Goal: Complete application form

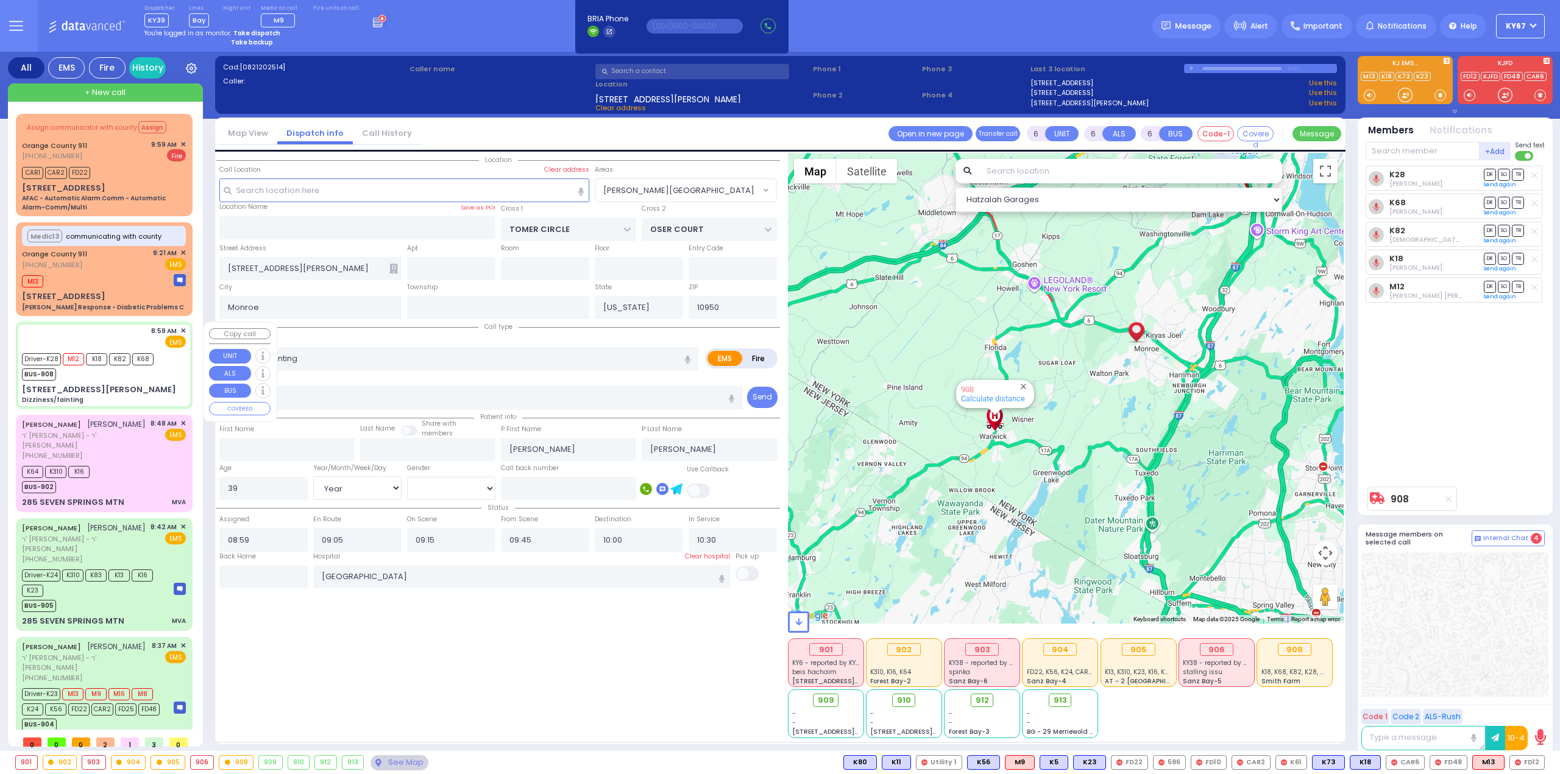
select select "[PERSON_NAME][GEOGRAPHIC_DATA]"
select select "Year"
select select "[DEMOGRAPHIC_DATA]"
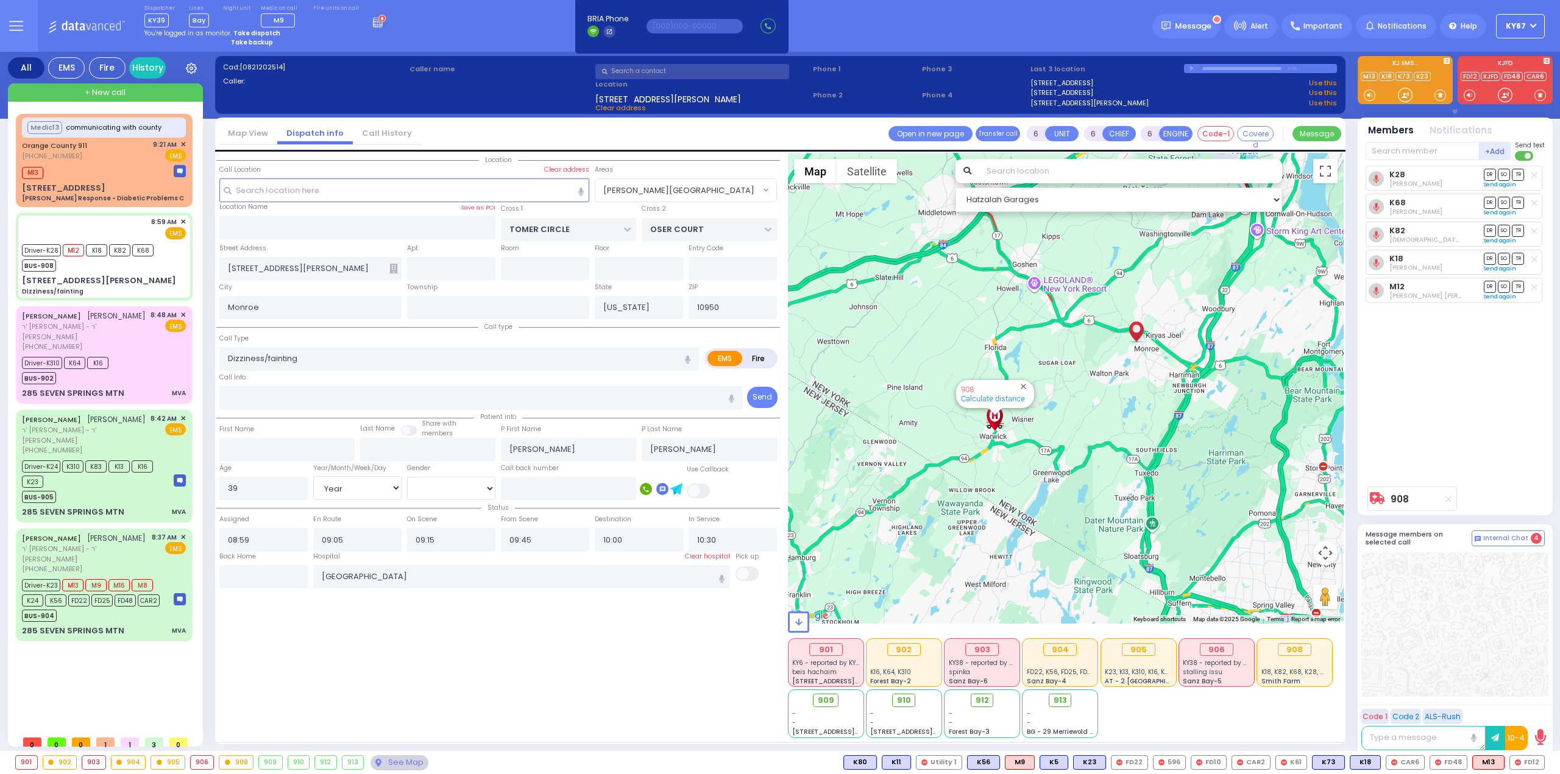
select select
radio input "true"
select select "Year"
select select "[DEMOGRAPHIC_DATA]"
type input "09:00"
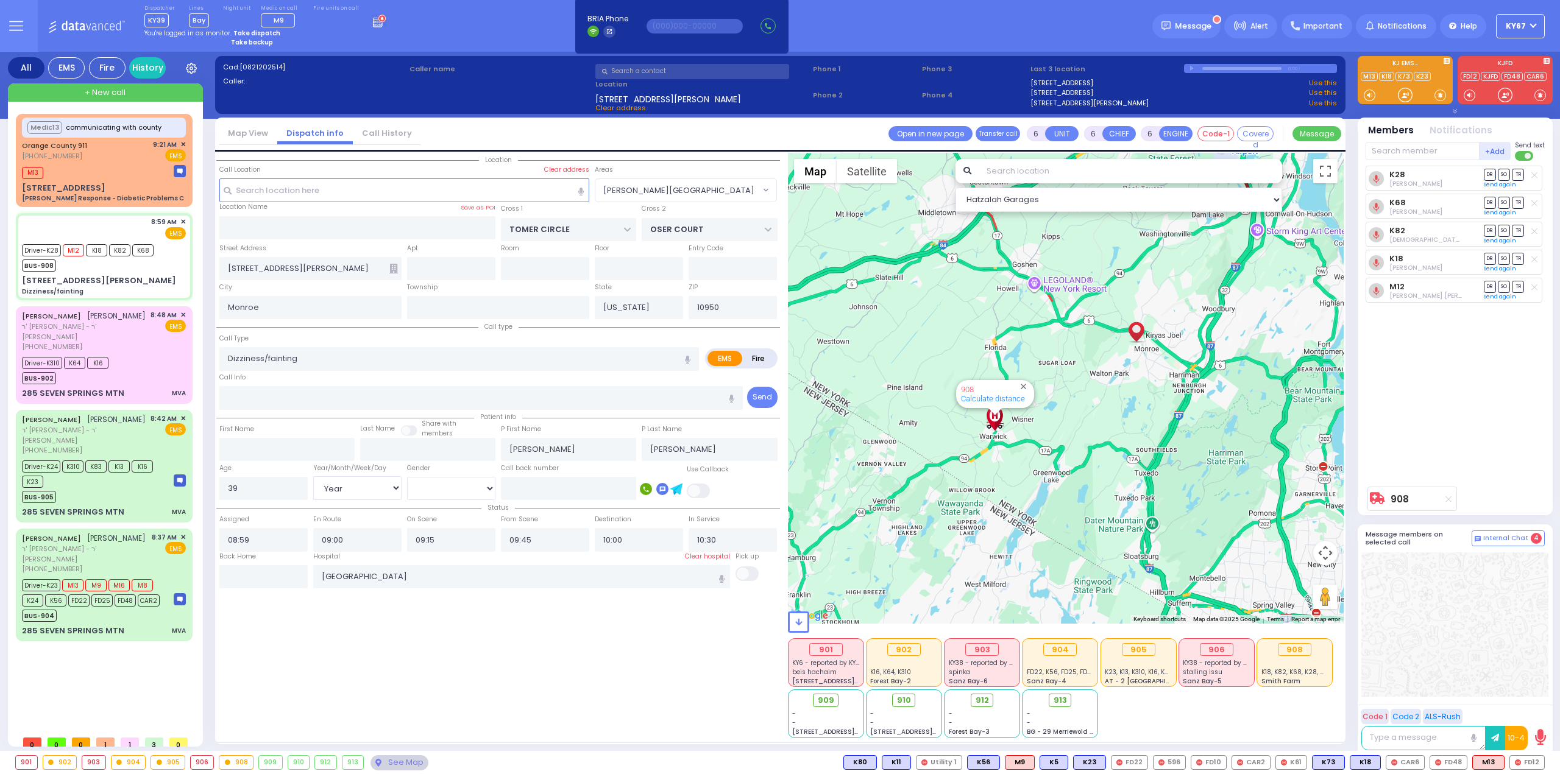
select select
radio input "true"
select select "Year"
select select "[DEMOGRAPHIC_DATA]"
radio input "true"
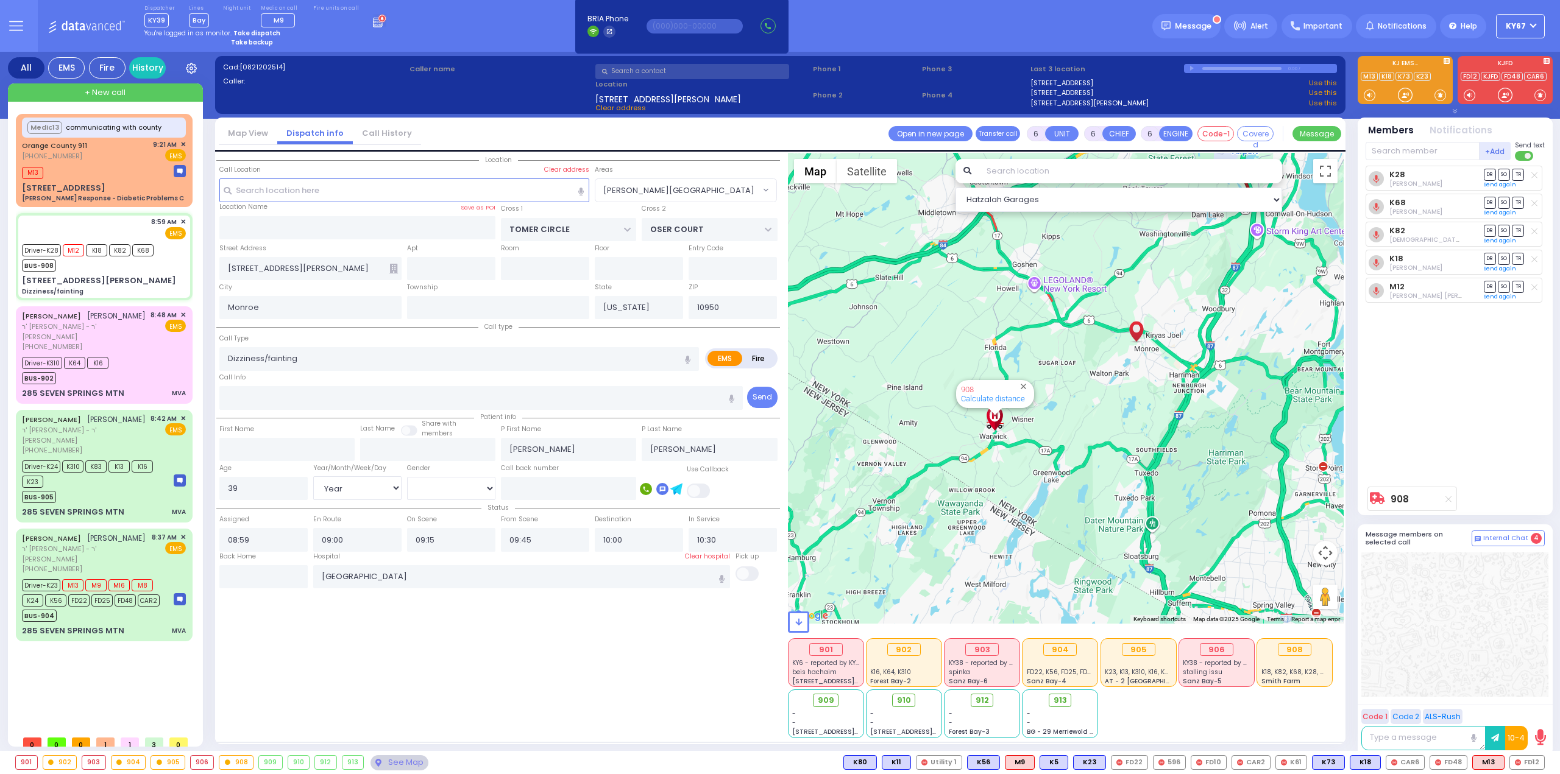
select select "Year"
select select "[DEMOGRAPHIC_DATA]"
radio input "true"
select select "Year"
select select "[DEMOGRAPHIC_DATA]"
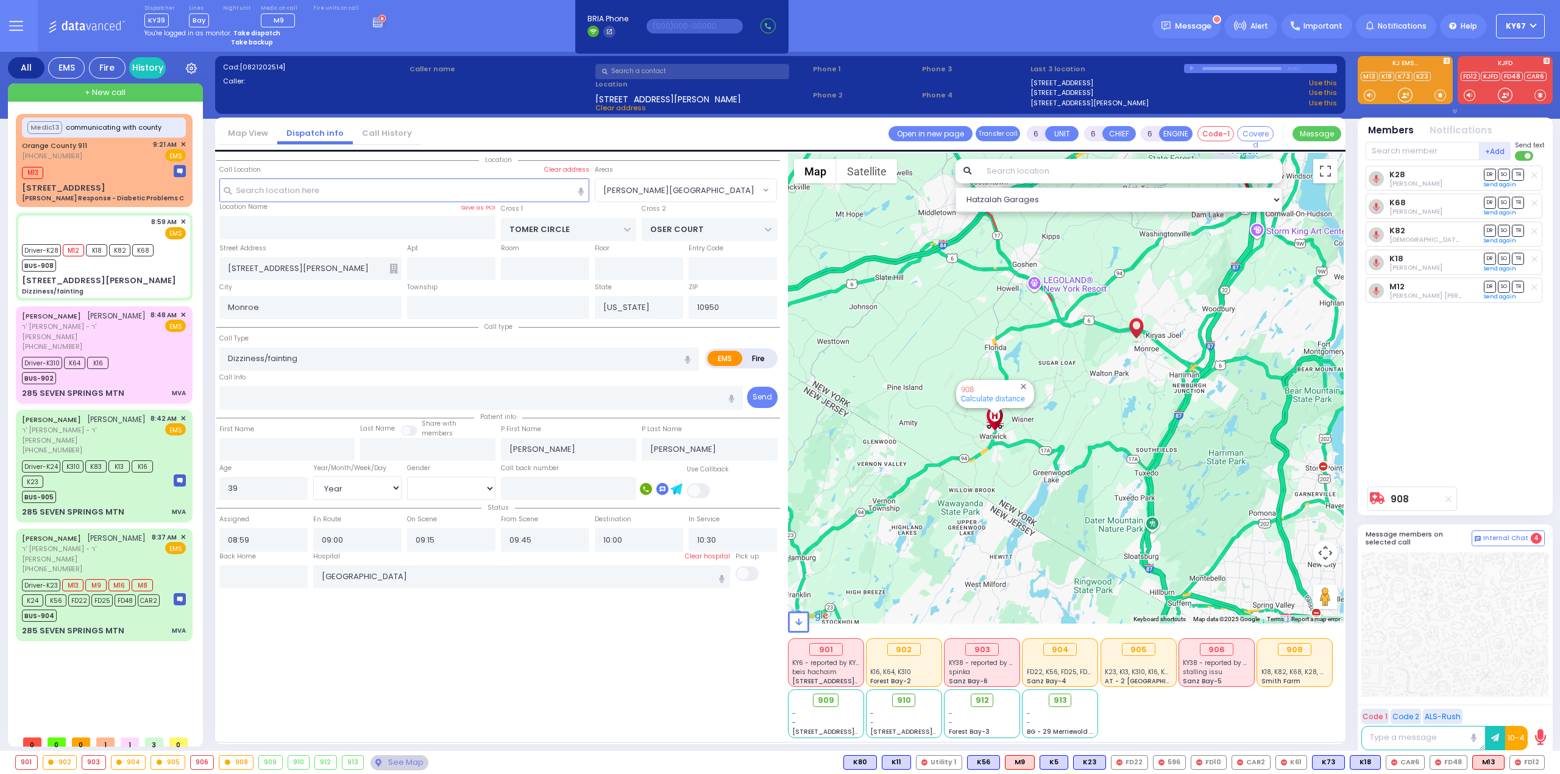
radio input "true"
select select "Year"
select select "[DEMOGRAPHIC_DATA]"
select select "[PERSON_NAME][GEOGRAPHIC_DATA]"
select select "Hatzalah Garages"
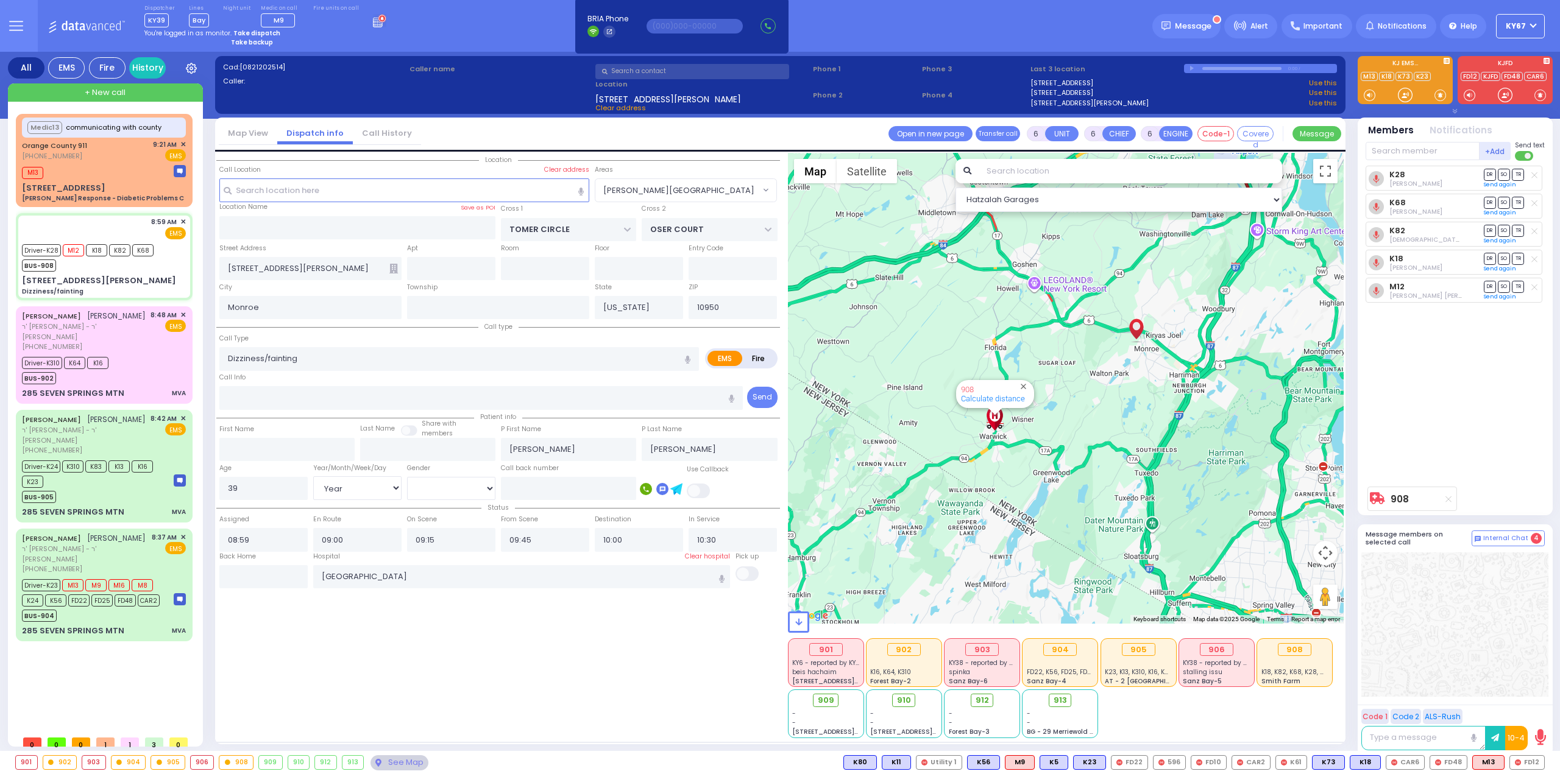
select select
radio input "true"
select select "Year"
select select "[DEMOGRAPHIC_DATA]"
radio input "true"
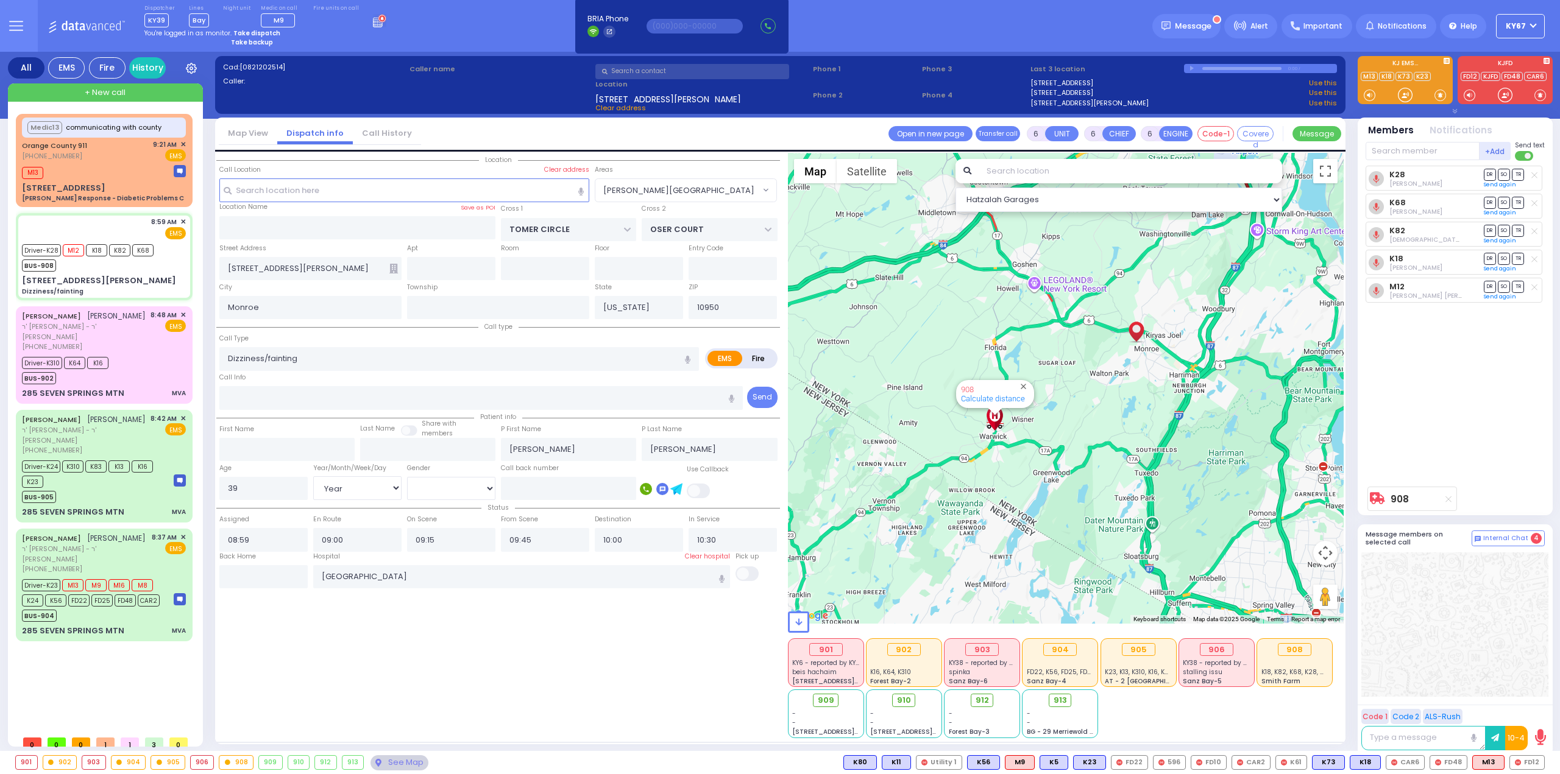
select select "Year"
select select "[DEMOGRAPHIC_DATA]"
radio input "true"
select select "Year"
select select "[DEMOGRAPHIC_DATA]"
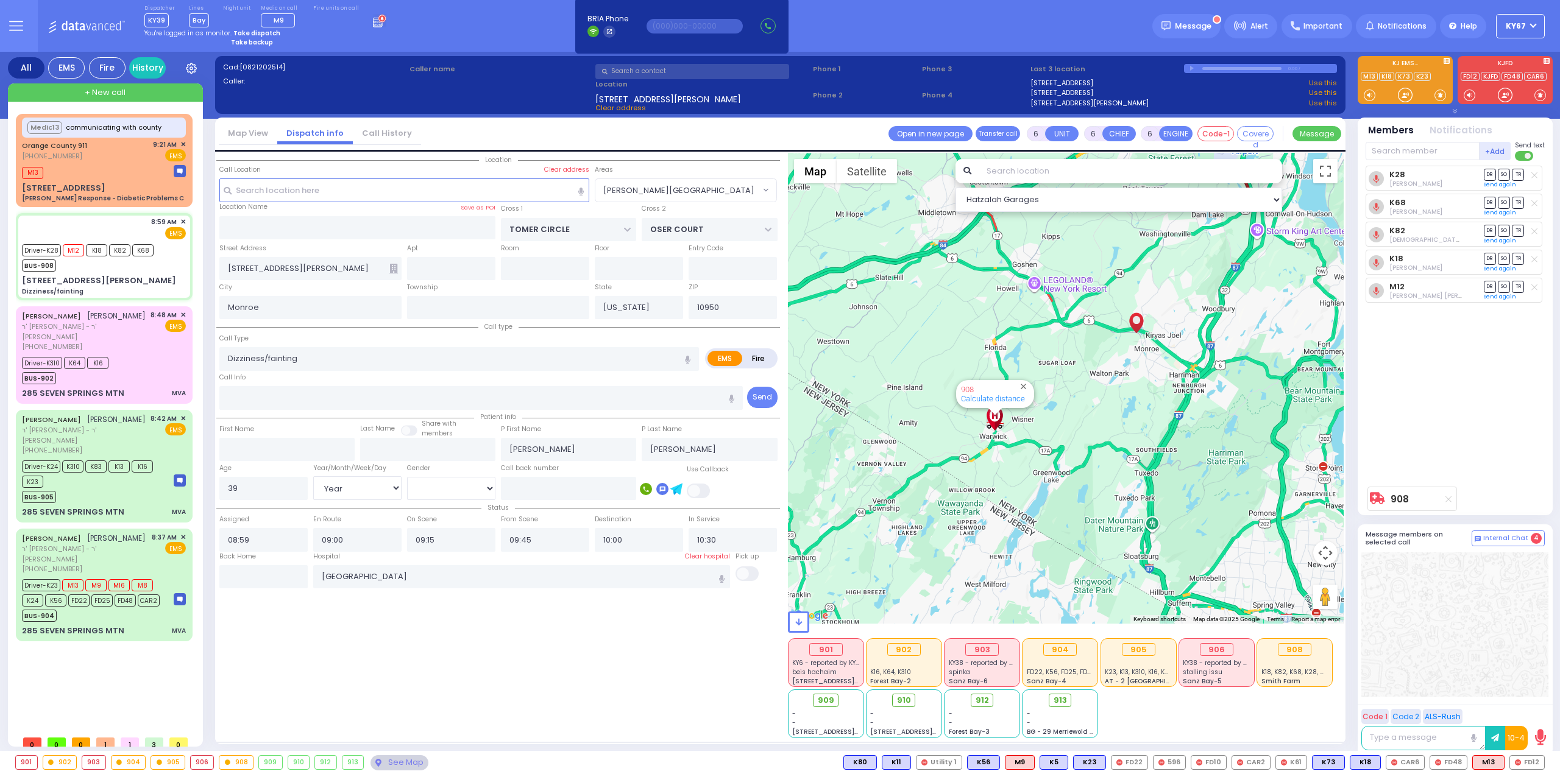
type input "09:05"
select select "[PERSON_NAME][GEOGRAPHIC_DATA]"
select select "Hatzalah Garages"
select select
radio input "true"
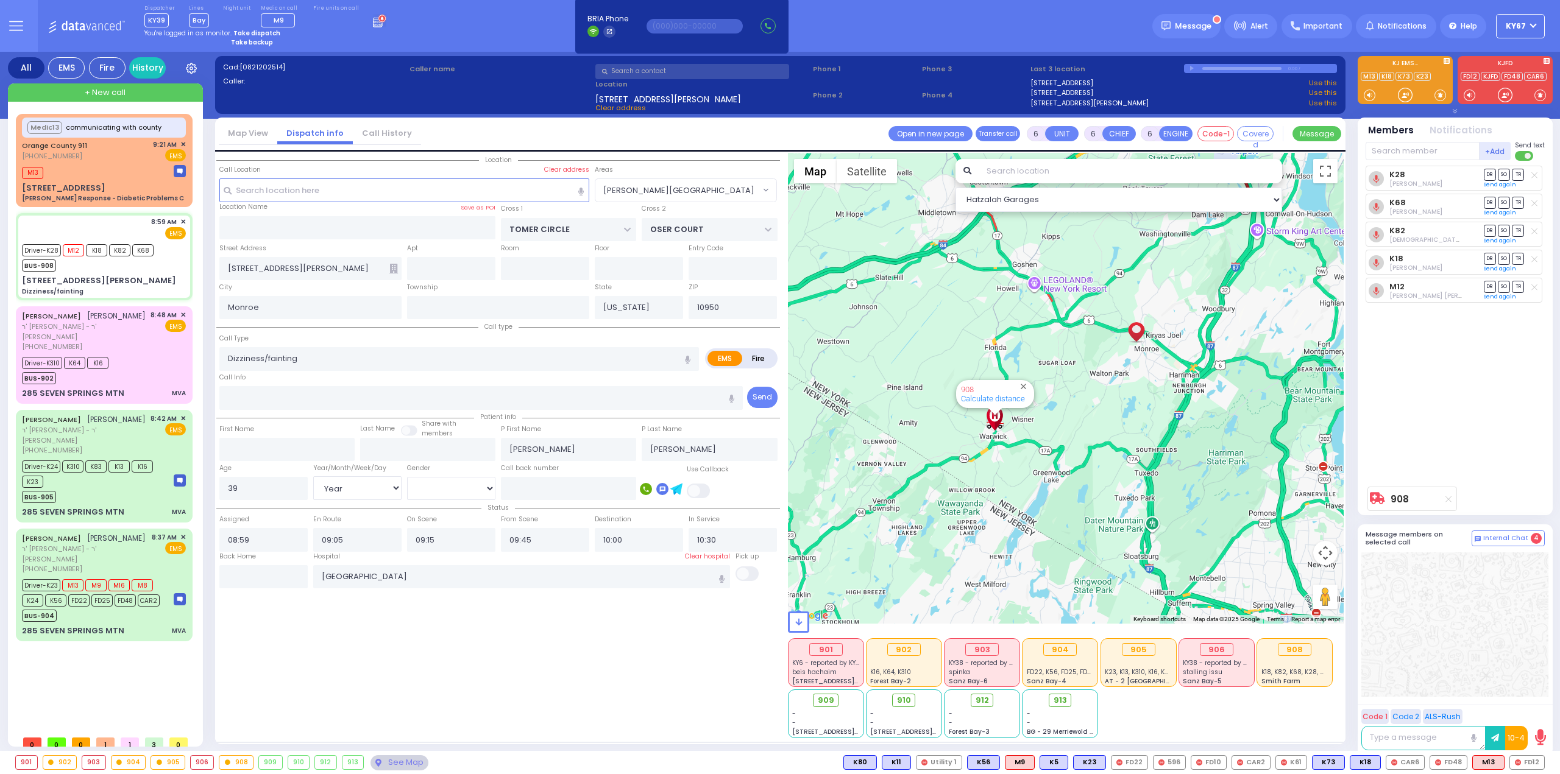
select select "Year"
select select "[DEMOGRAPHIC_DATA]"
select select "[PERSON_NAME][GEOGRAPHIC_DATA]"
select select "Hatzalah Garages"
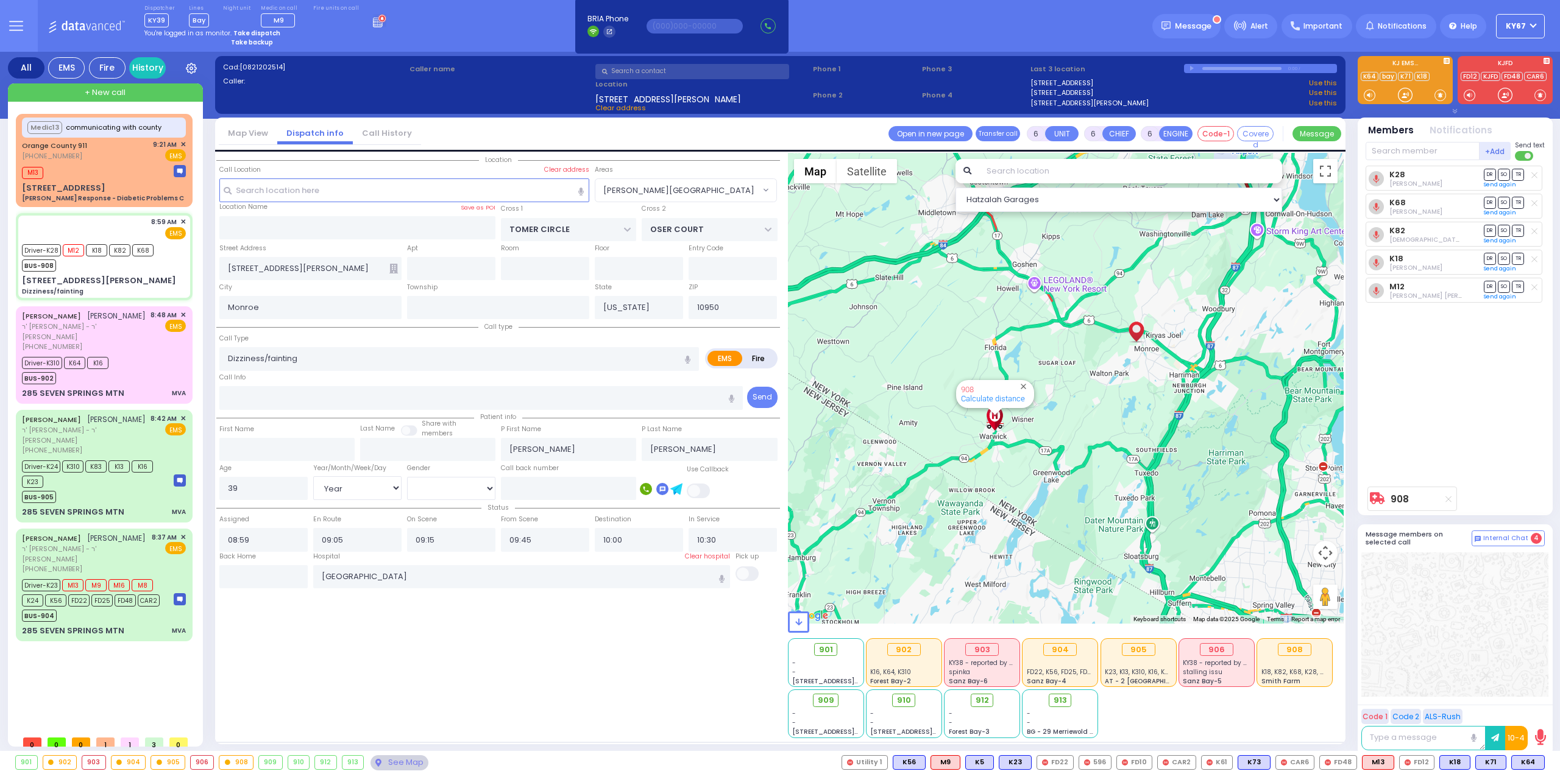
select select
radio input "true"
select select "Year"
select select "[DEMOGRAPHIC_DATA]"
type input "09:00"
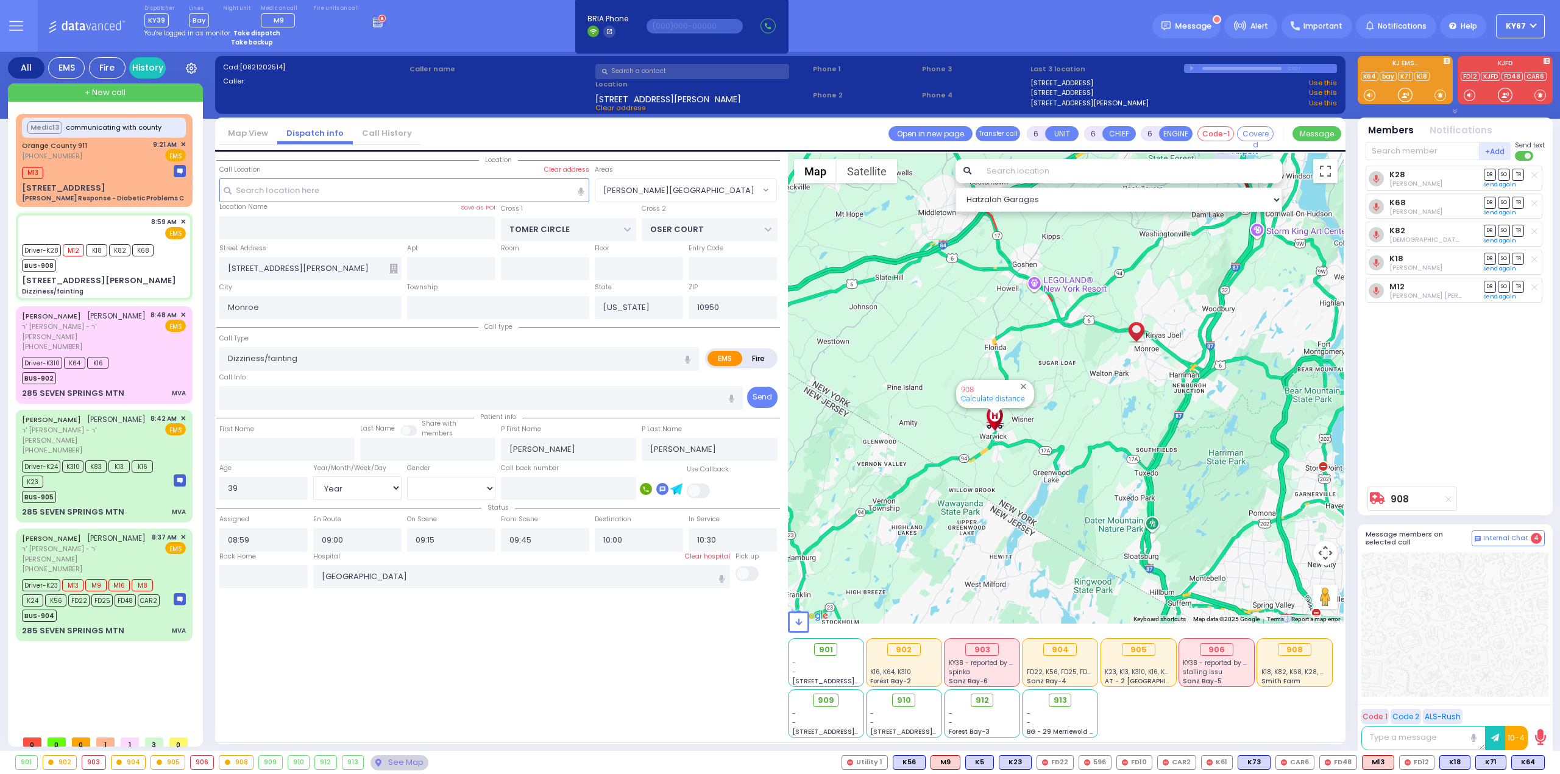
radio input "true"
select select "Year"
select select "[DEMOGRAPHIC_DATA]"
radio input "true"
select select "Year"
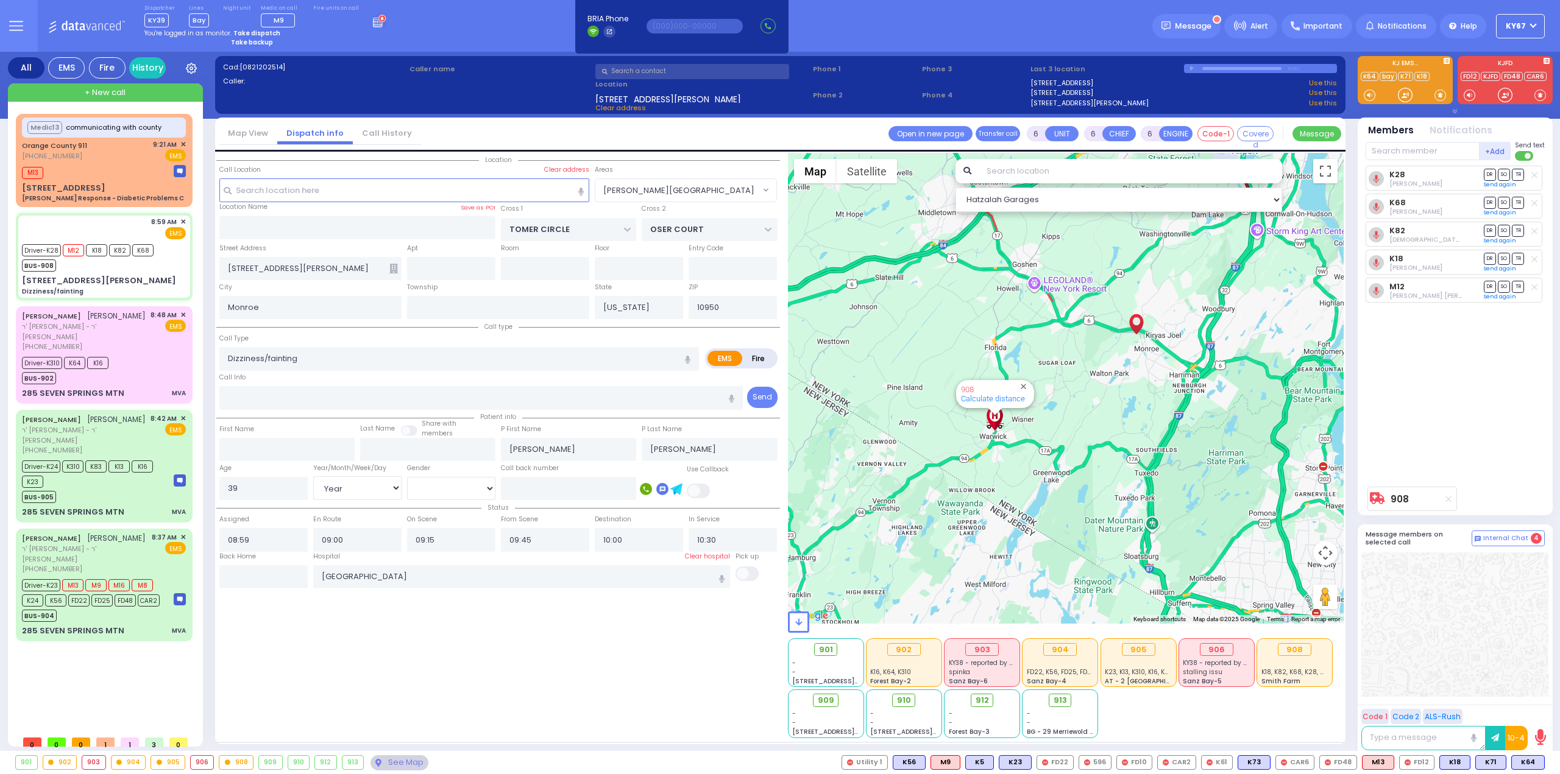
select select "[DEMOGRAPHIC_DATA]"
select select "[PERSON_NAME][GEOGRAPHIC_DATA]"
select select "Hatzalah Garages"
